Goal: Transaction & Acquisition: Purchase product/service

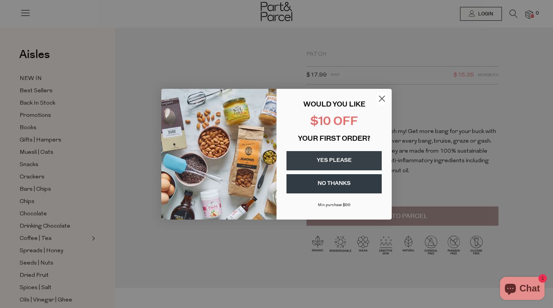
click at [322, 157] on button "YES PLEASE" at bounding box center [334, 160] width 95 height 19
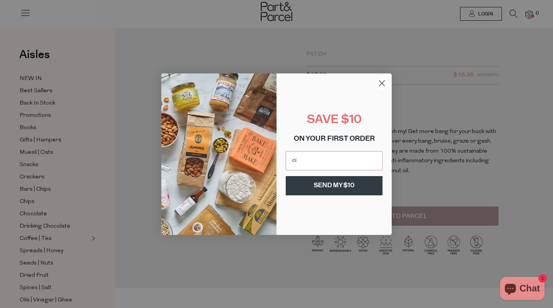
type input "cindy-d-maritz@hotmail.com"
click at [332, 184] on button "SEND MY $10" at bounding box center [334, 185] width 97 height 19
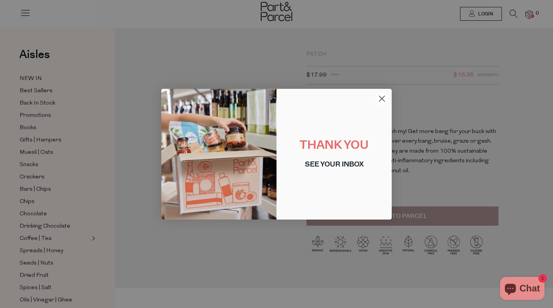
click at [380, 97] on circle "Close dialog" at bounding box center [382, 98] width 13 height 13
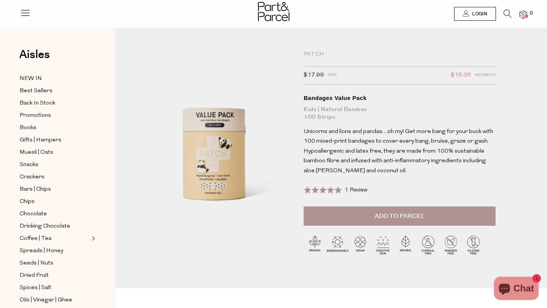
click at [430, 214] on button "Add to Parcel" at bounding box center [400, 215] width 192 height 19
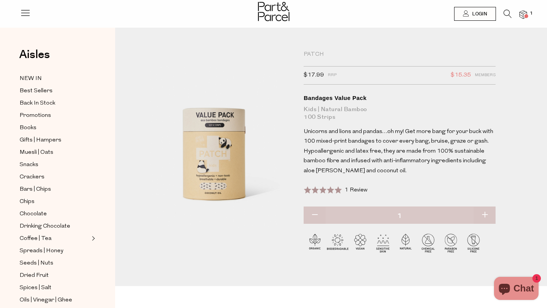
click at [508, 10] on icon at bounding box center [508, 14] width 8 height 8
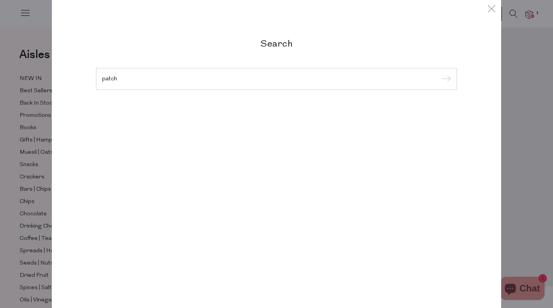
type input "patch"
click at [440, 73] on input "submit" at bounding box center [446, 79] width 12 height 12
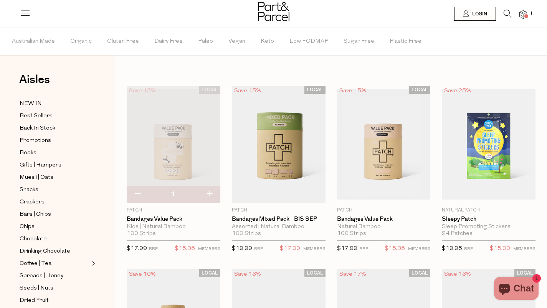
click at [505, 12] on icon at bounding box center [508, 14] width 8 height 8
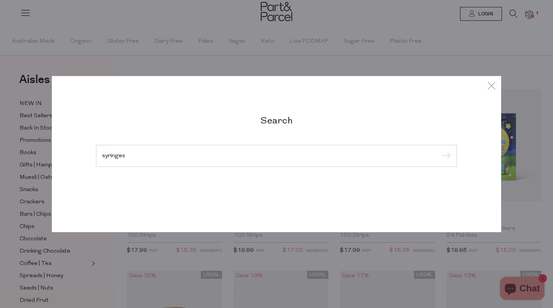
type input "syringes"
click at [440, 150] on input "submit" at bounding box center [446, 156] width 12 height 12
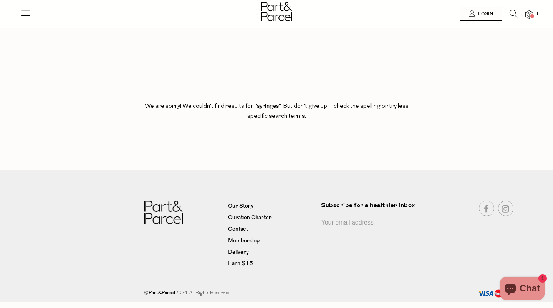
click at [25, 16] on icon at bounding box center [25, 12] width 11 height 11
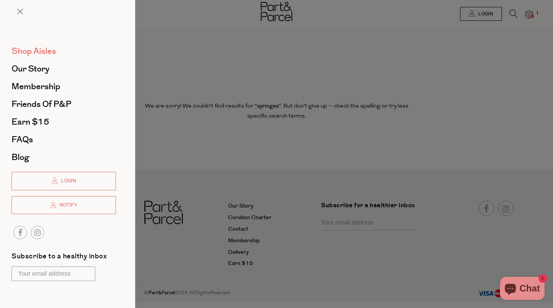
click at [41, 53] on span "Shop Aisles" at bounding box center [34, 51] width 45 height 12
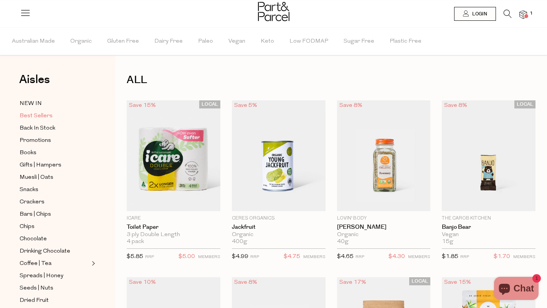
click at [41, 115] on span "Best Sellers" at bounding box center [36, 115] width 33 height 9
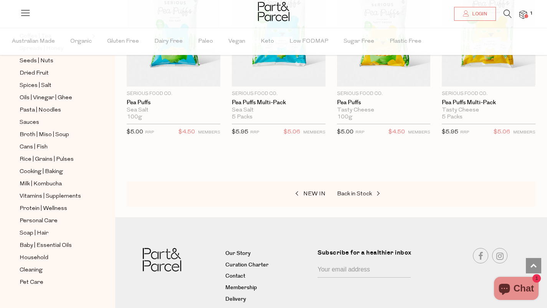
scroll to position [227, 0]
click at [34, 265] on span "Cleaning" at bounding box center [31, 269] width 23 height 9
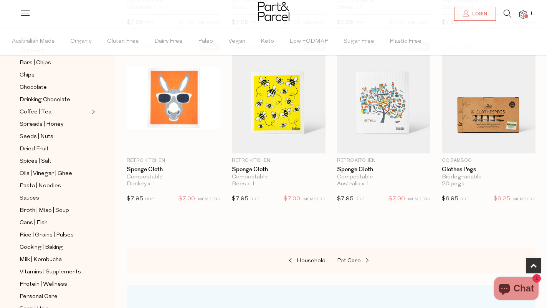
scroll to position [227, 0]
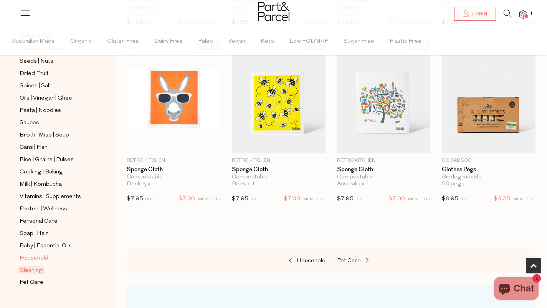
click at [42, 254] on span "Household" at bounding box center [34, 258] width 29 height 9
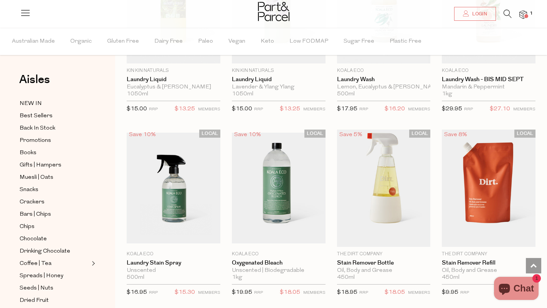
scroll to position [1921, 0]
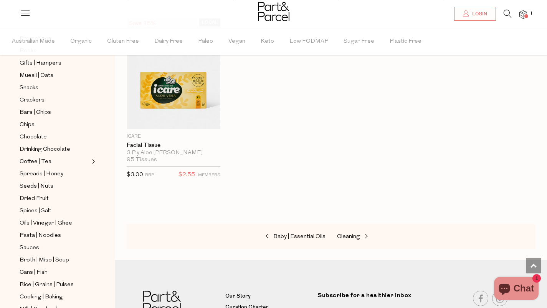
scroll to position [159, 0]
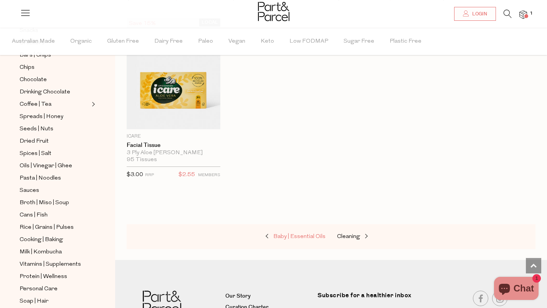
click at [297, 234] on span "Baby | Essential Oils" at bounding box center [300, 237] width 52 height 6
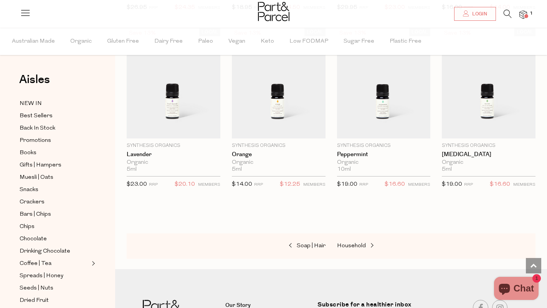
scroll to position [602, 0]
click at [311, 243] on span "Soap | Hair" at bounding box center [311, 246] width 29 height 6
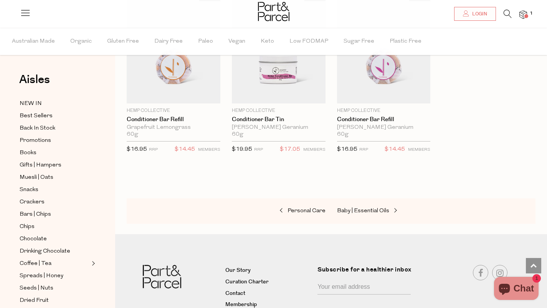
scroll to position [2050, 0]
